Goal: Task Accomplishment & Management: Complete application form

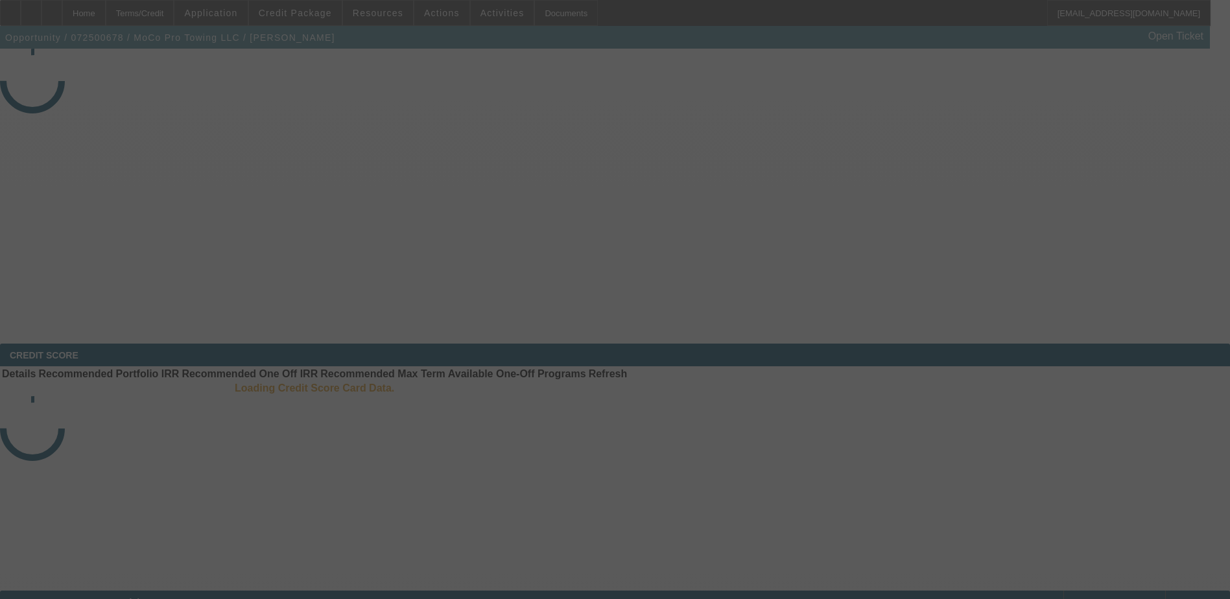
select select "4"
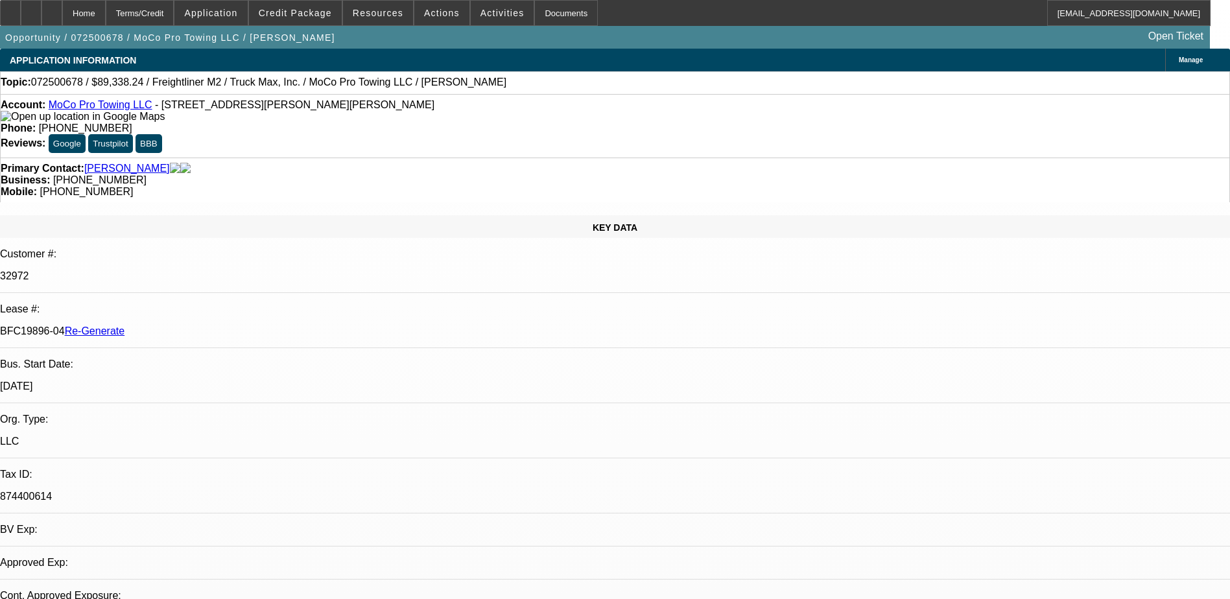
select select "0"
select select "1"
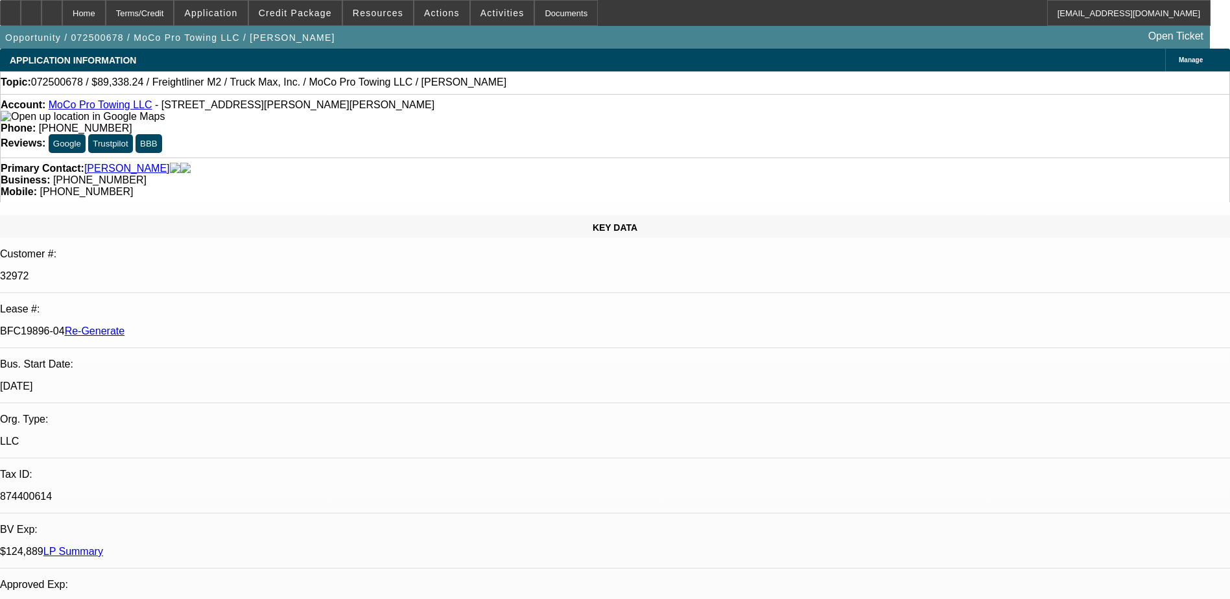
select select "6"
click at [537, 5] on div "Documents" at bounding box center [566, 13] width 64 height 26
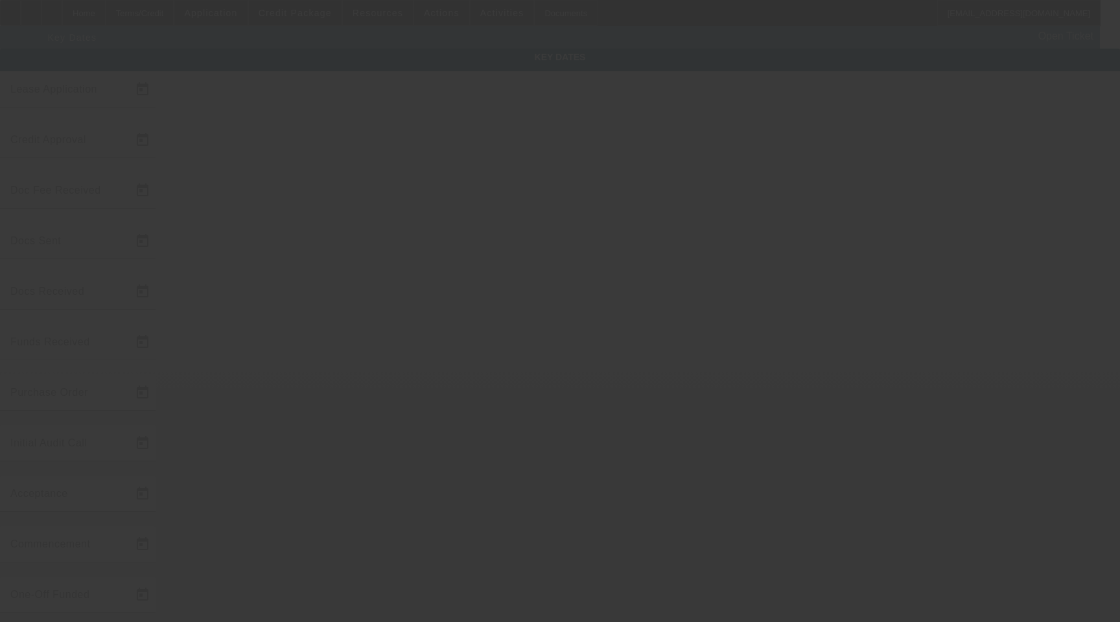
type input "[DATE]"
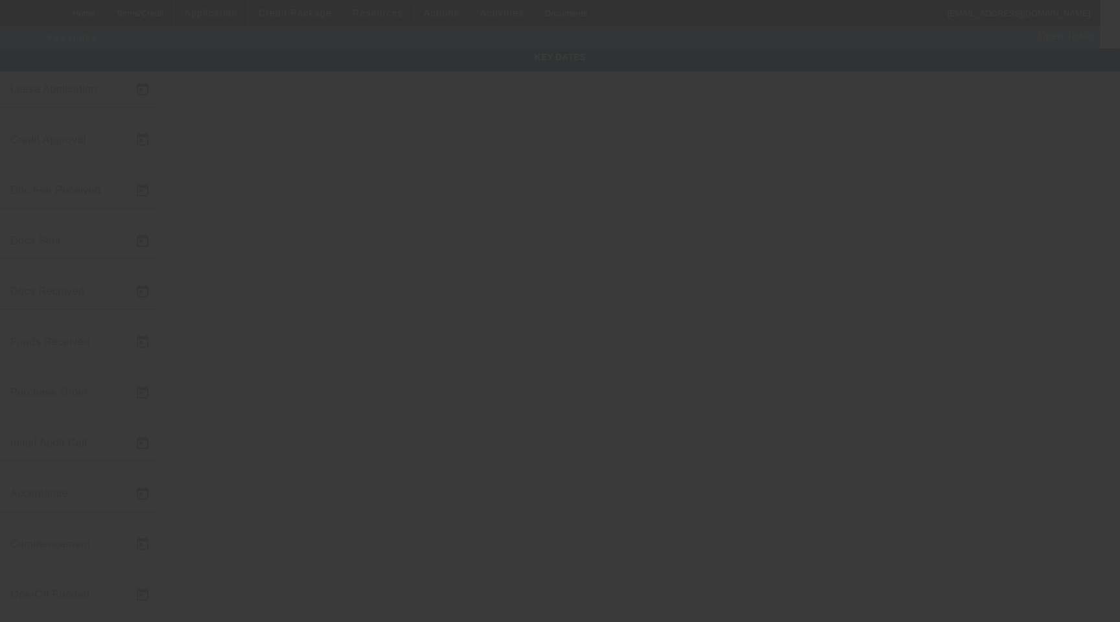
type input "[DATE]"
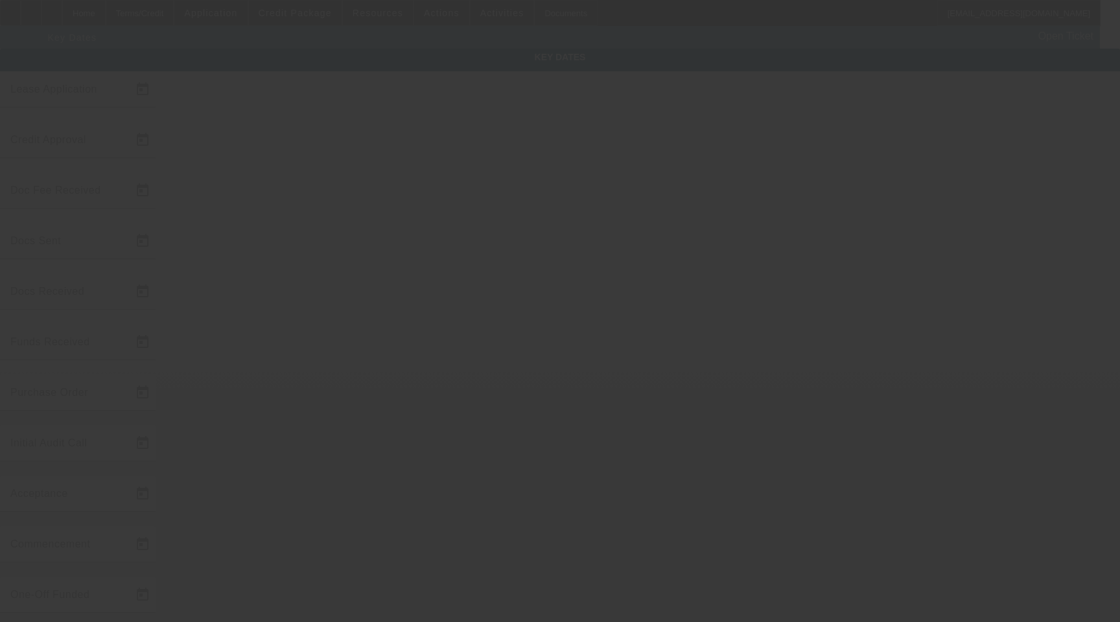
type input "[DATE]"
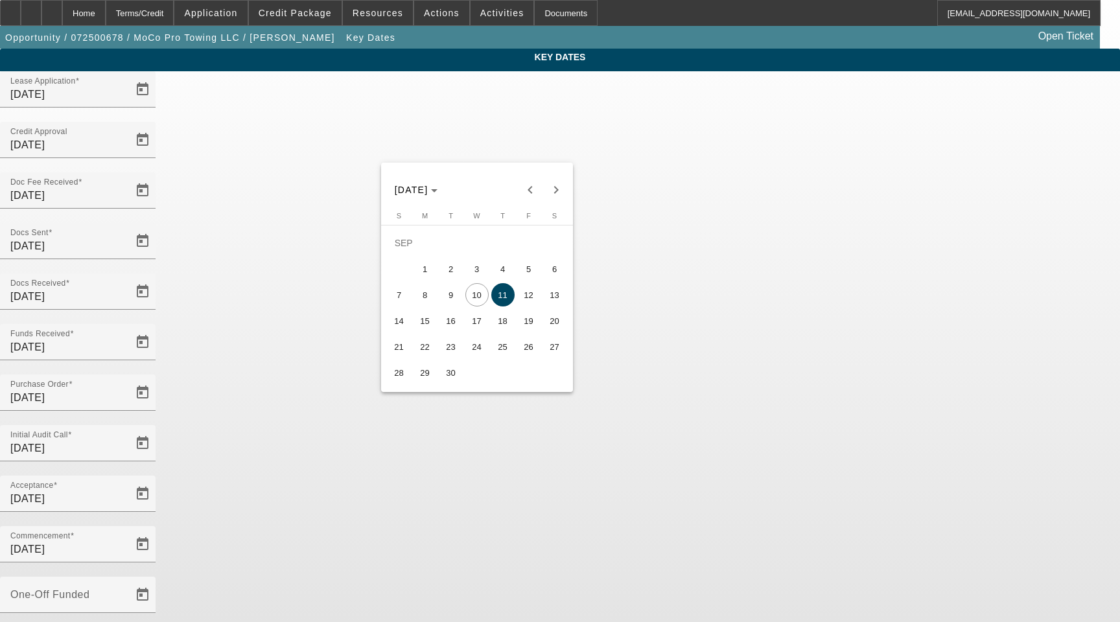
click at [480, 324] on span "17" at bounding box center [477, 320] width 23 height 23
type input "[DATE]"
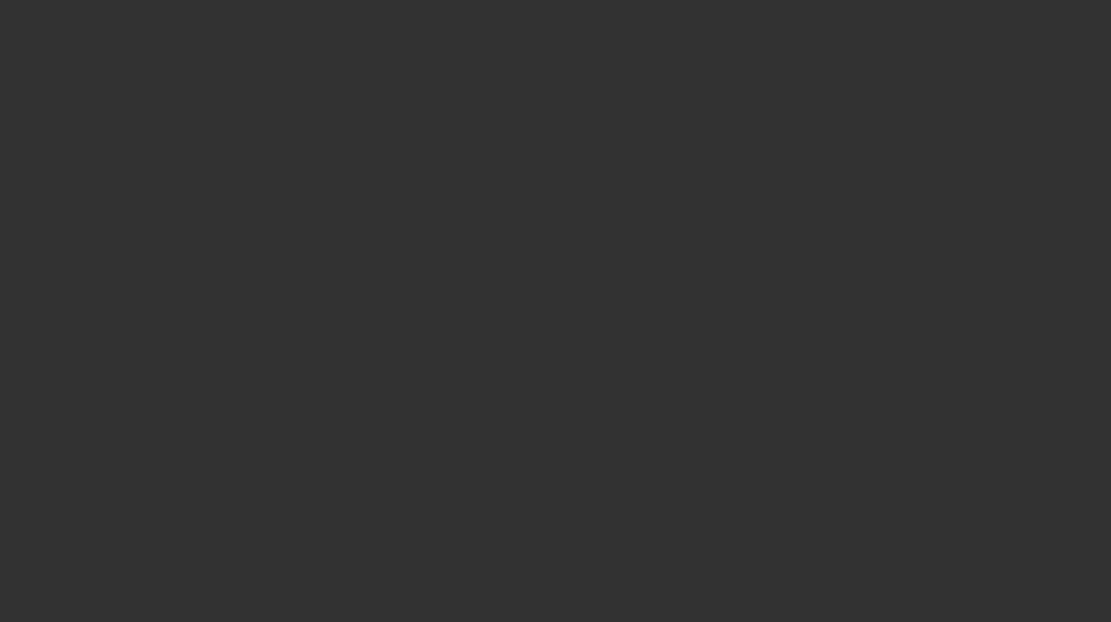
select select "4"
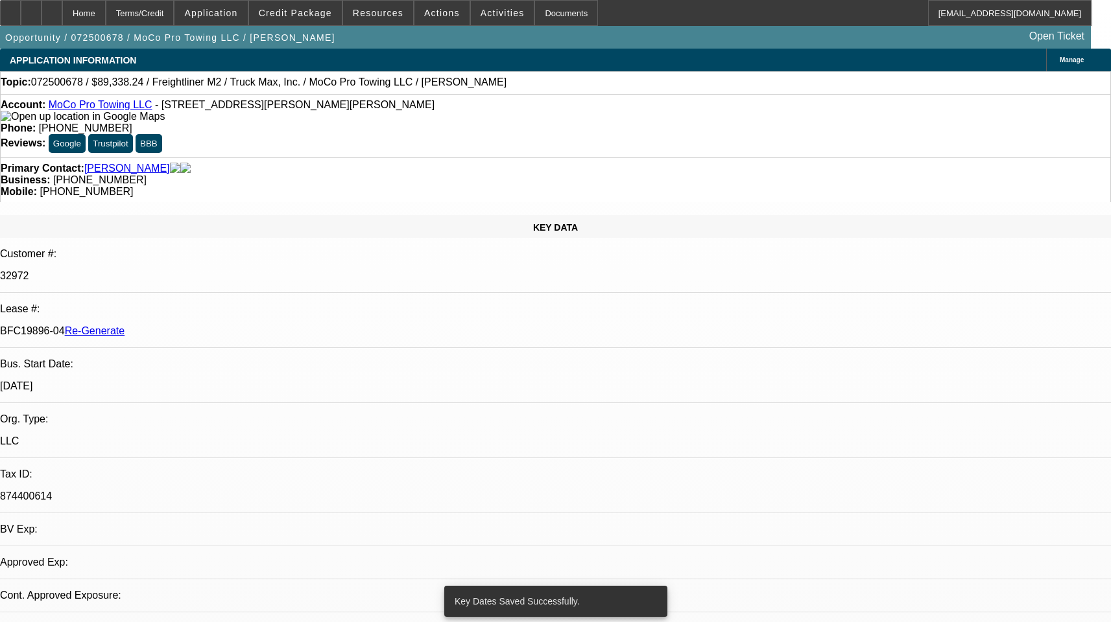
select select "0"
select select "1"
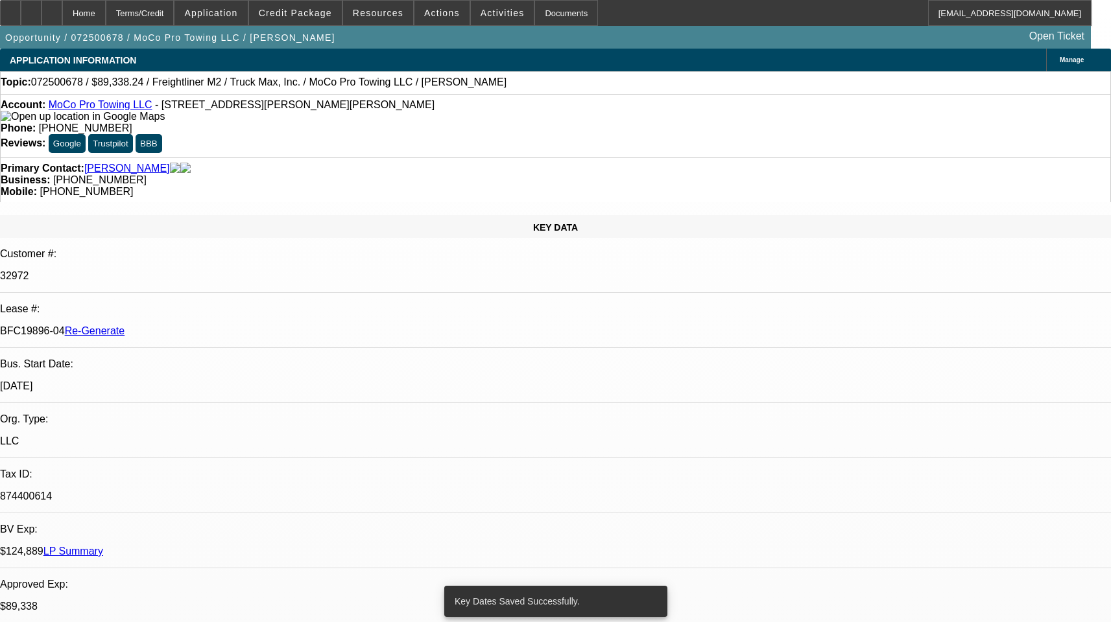
select select "6"
